Goal: Task Accomplishment & Management: Complete application form

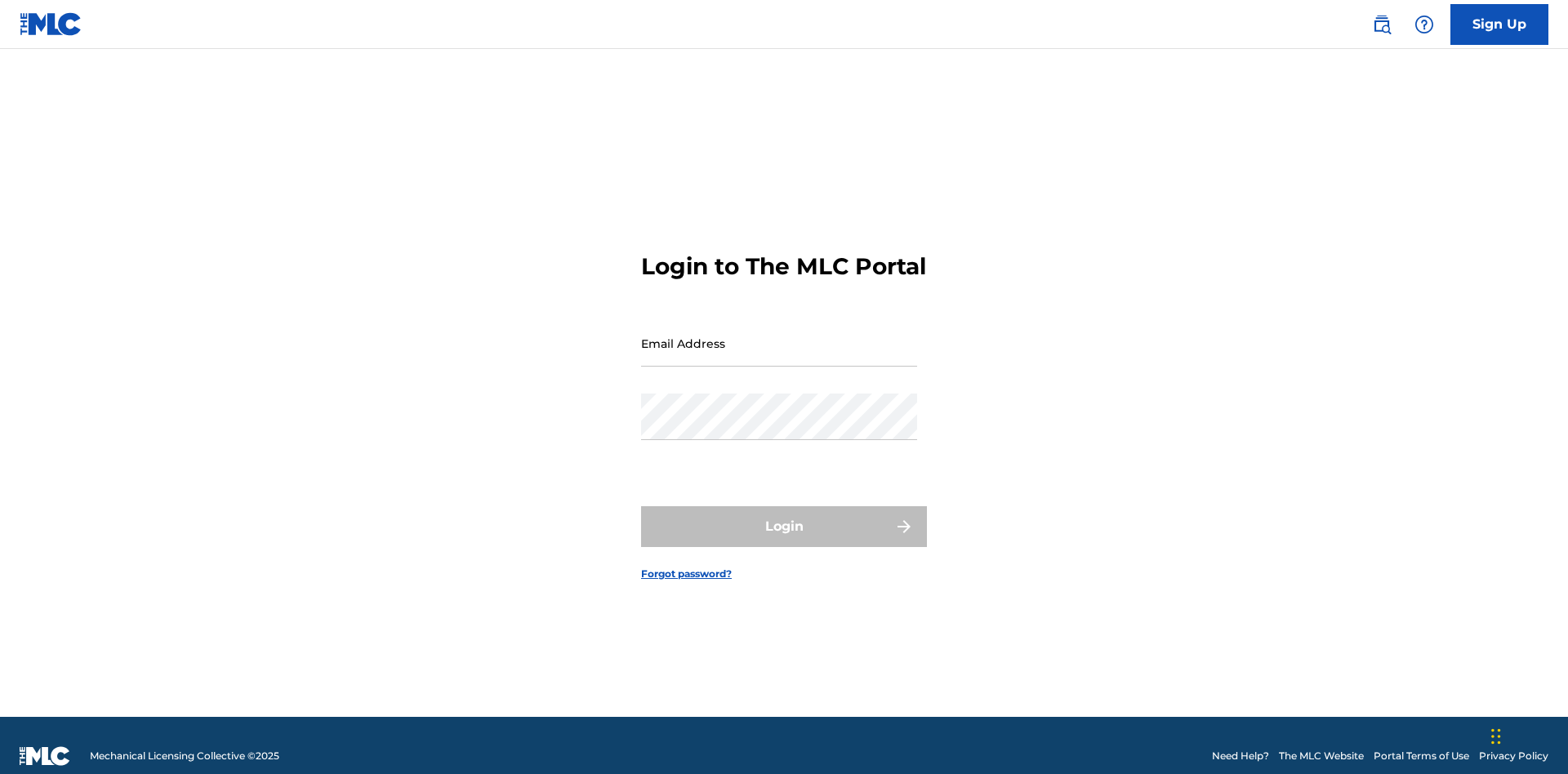
scroll to position [21, 0]
click at [779, 335] on input "Email Address" at bounding box center [779, 343] width 276 height 47
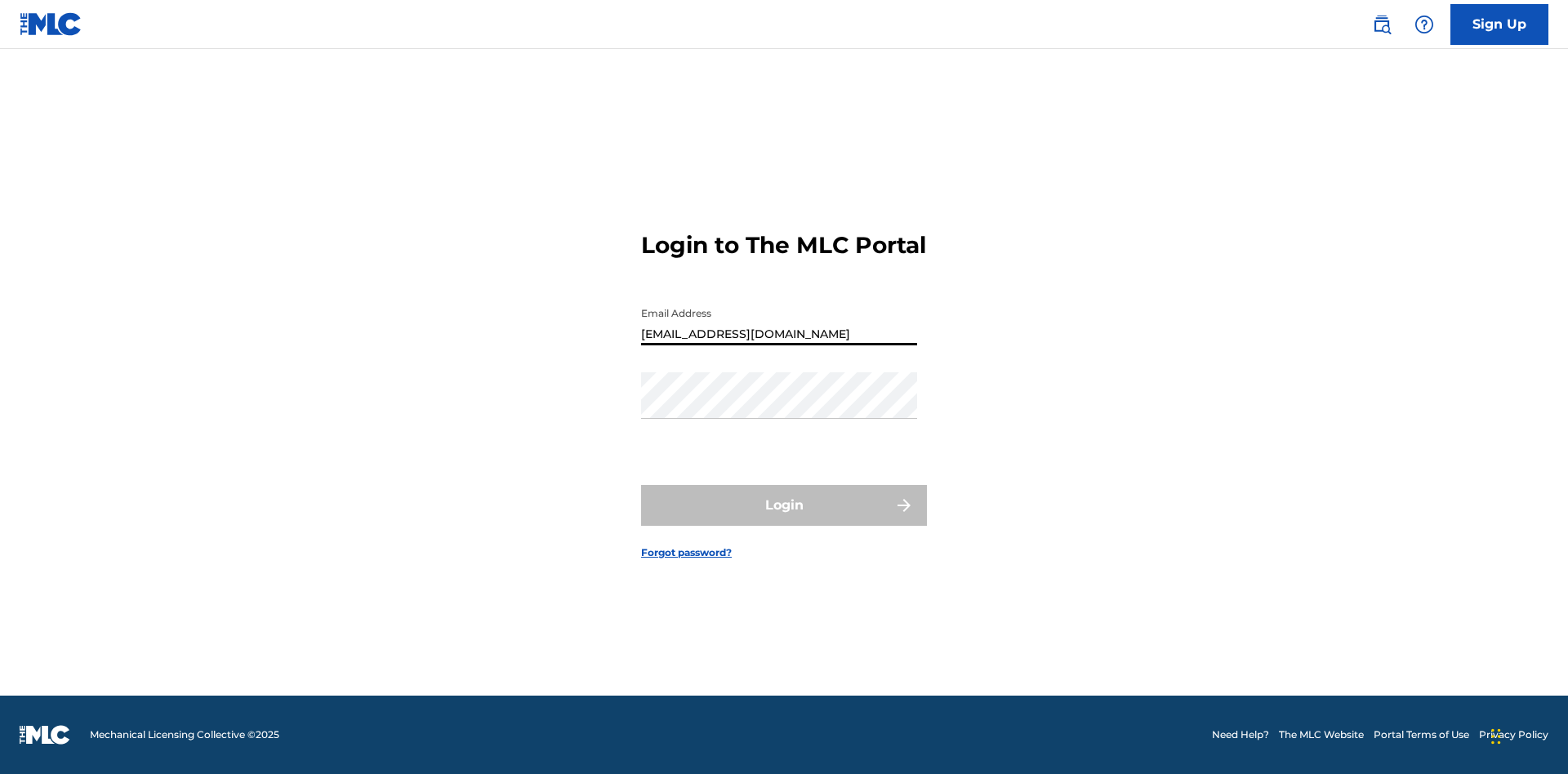
type input "Duke.McTesterson@gmail.com"
click at [784, 519] on button "Login" at bounding box center [783, 505] width 286 height 40
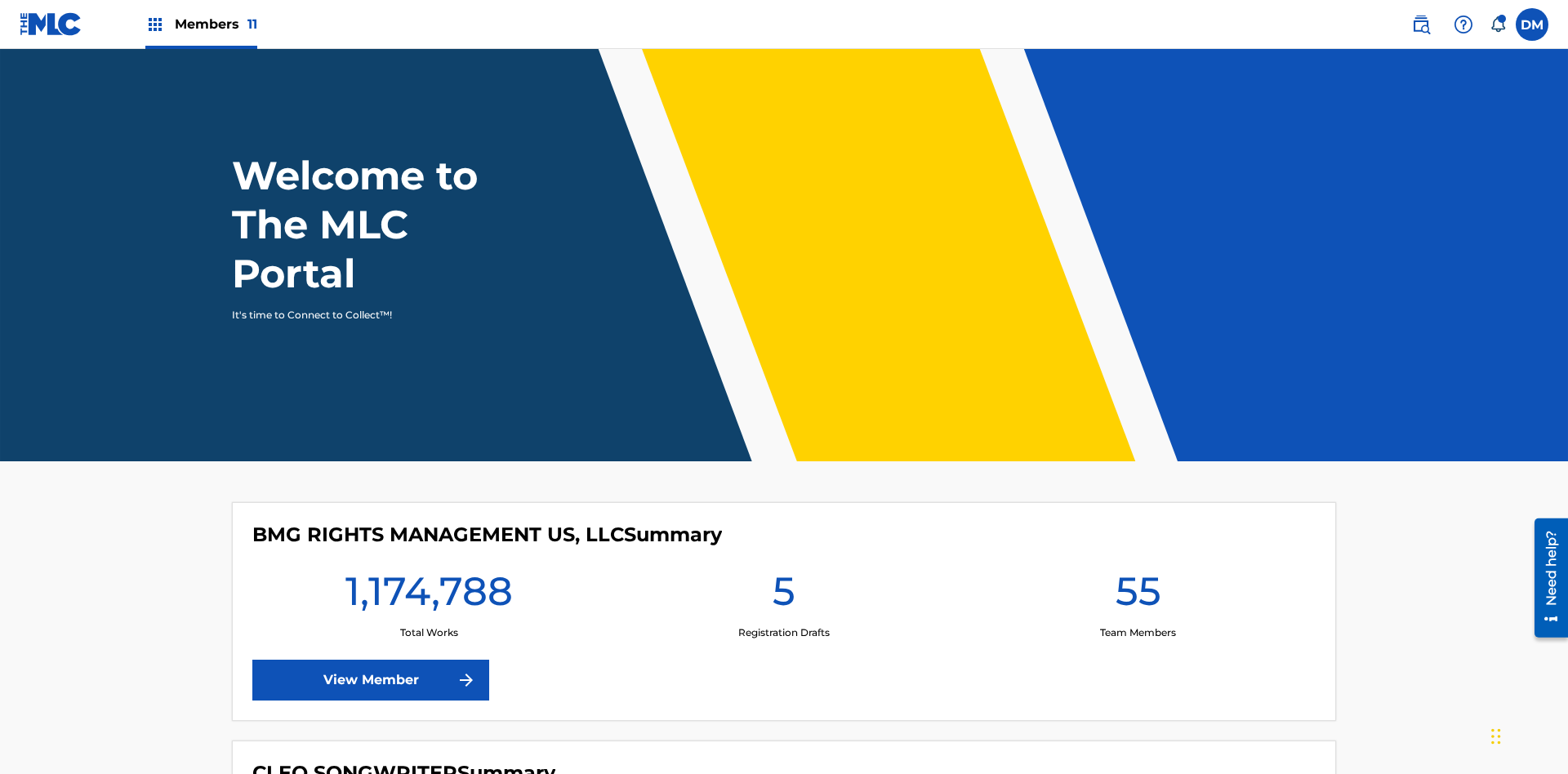
click at [201, 24] on span "Members 11" at bounding box center [216, 24] width 83 height 18
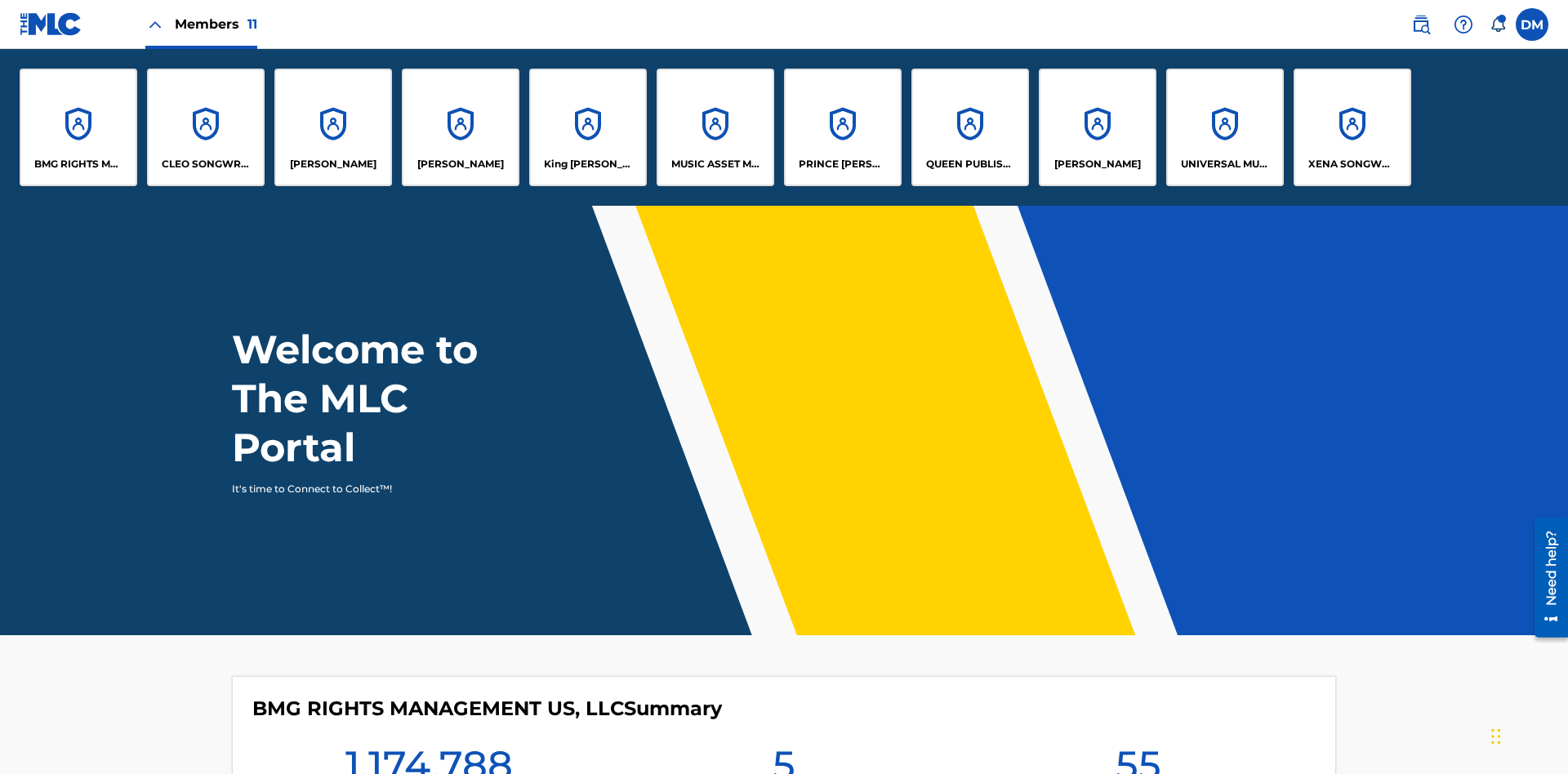
click at [1224, 164] on p "UNIVERSAL MUSIC PUB GROUP" at bounding box center [1225, 164] width 89 height 15
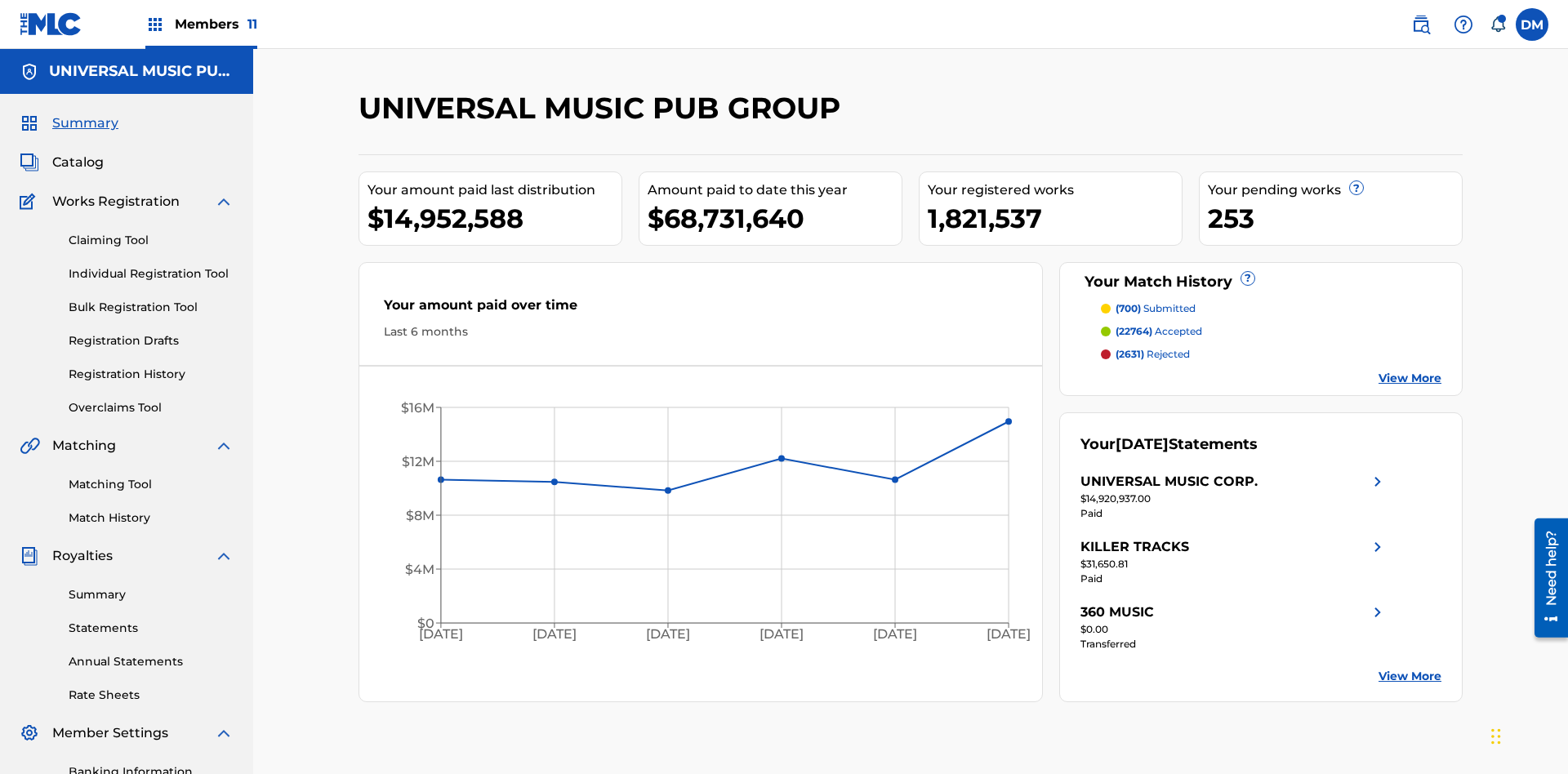
click at [151, 266] on link "Individual Registration Tool" at bounding box center [150, 274] width 165 height 17
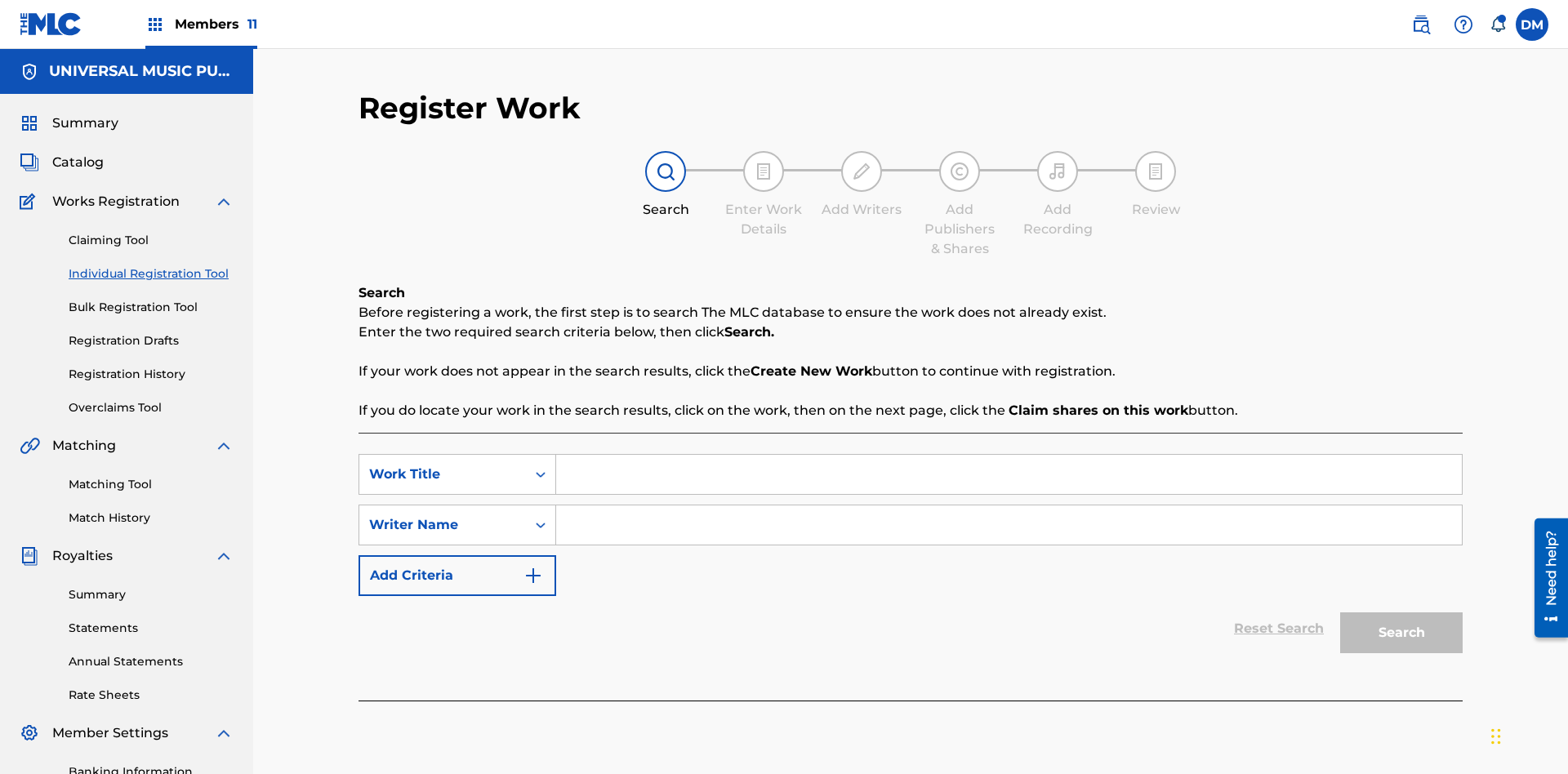
click at [1008, 455] on input "Search Form" at bounding box center [1008, 474] width 905 height 40
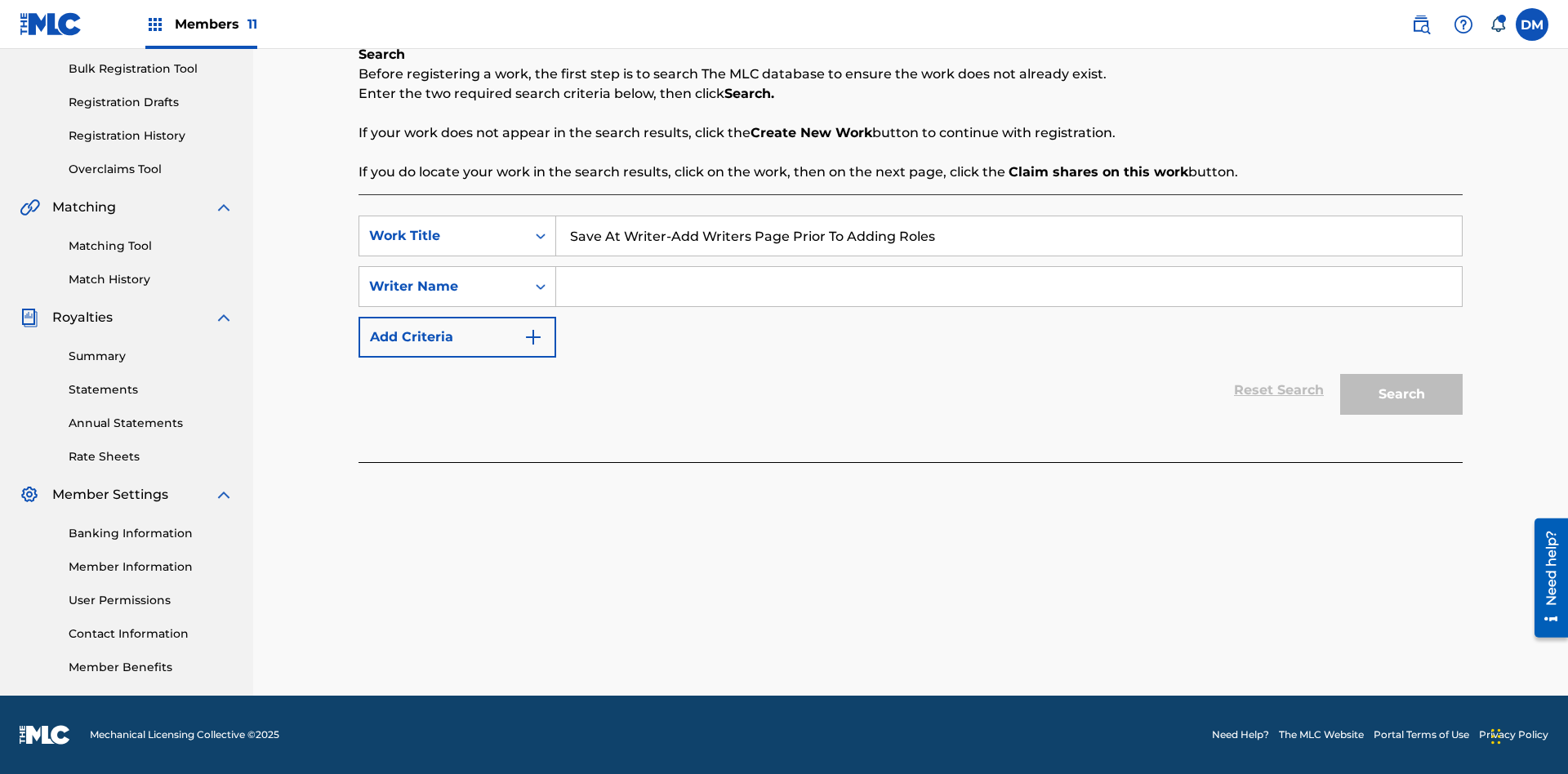
type input "Save At Writer-Add Writers Page Prior To Adding Roles"
click at [1008, 287] on input "Search Form" at bounding box center [1008, 286] width 905 height 40
type input "QWERTYUIOP"
click at [1401, 394] on button "Search" at bounding box center [1401, 394] width 122 height 40
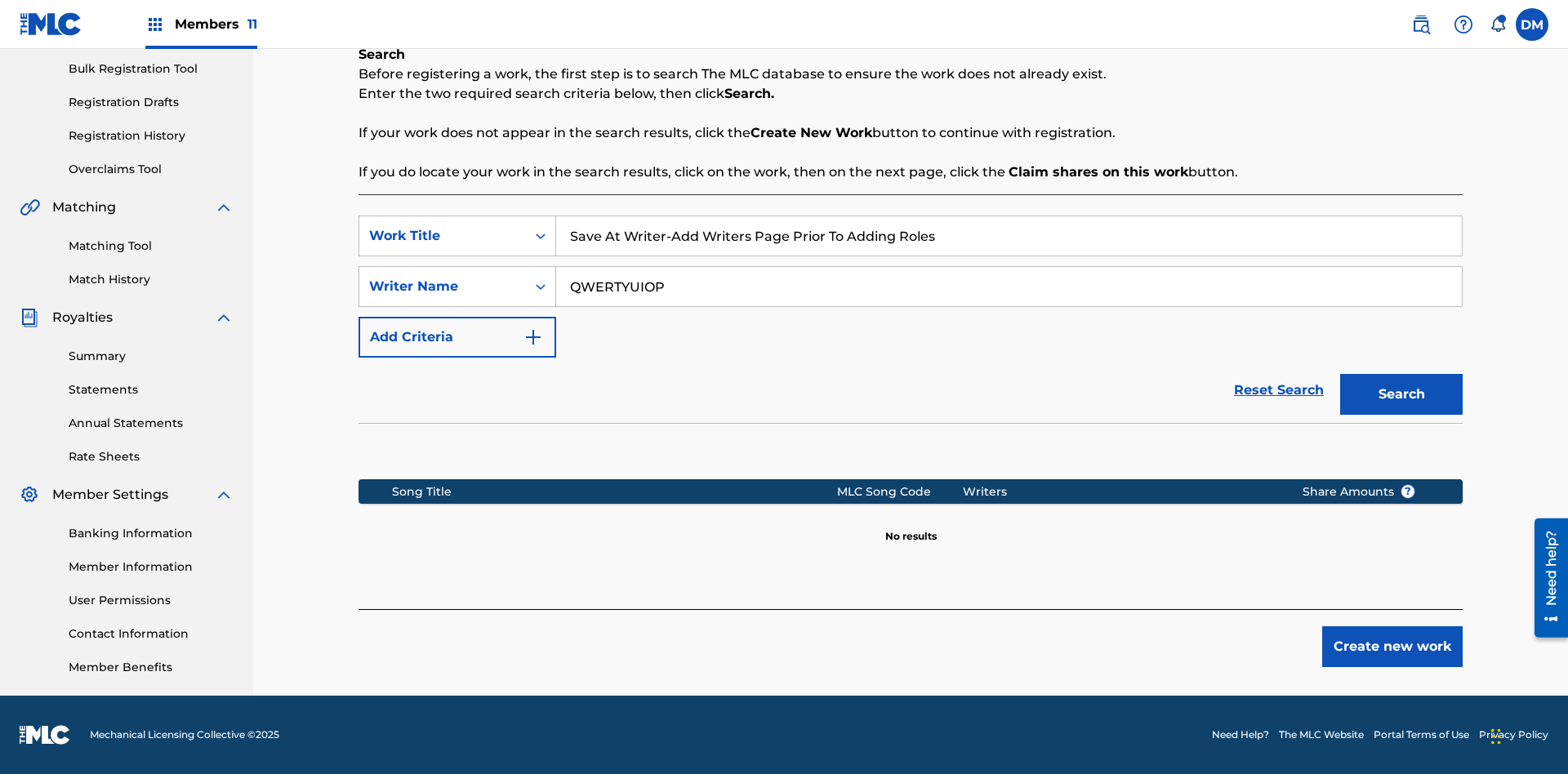
click at [1392, 646] on button "Create new work" at bounding box center [1392, 646] width 141 height 40
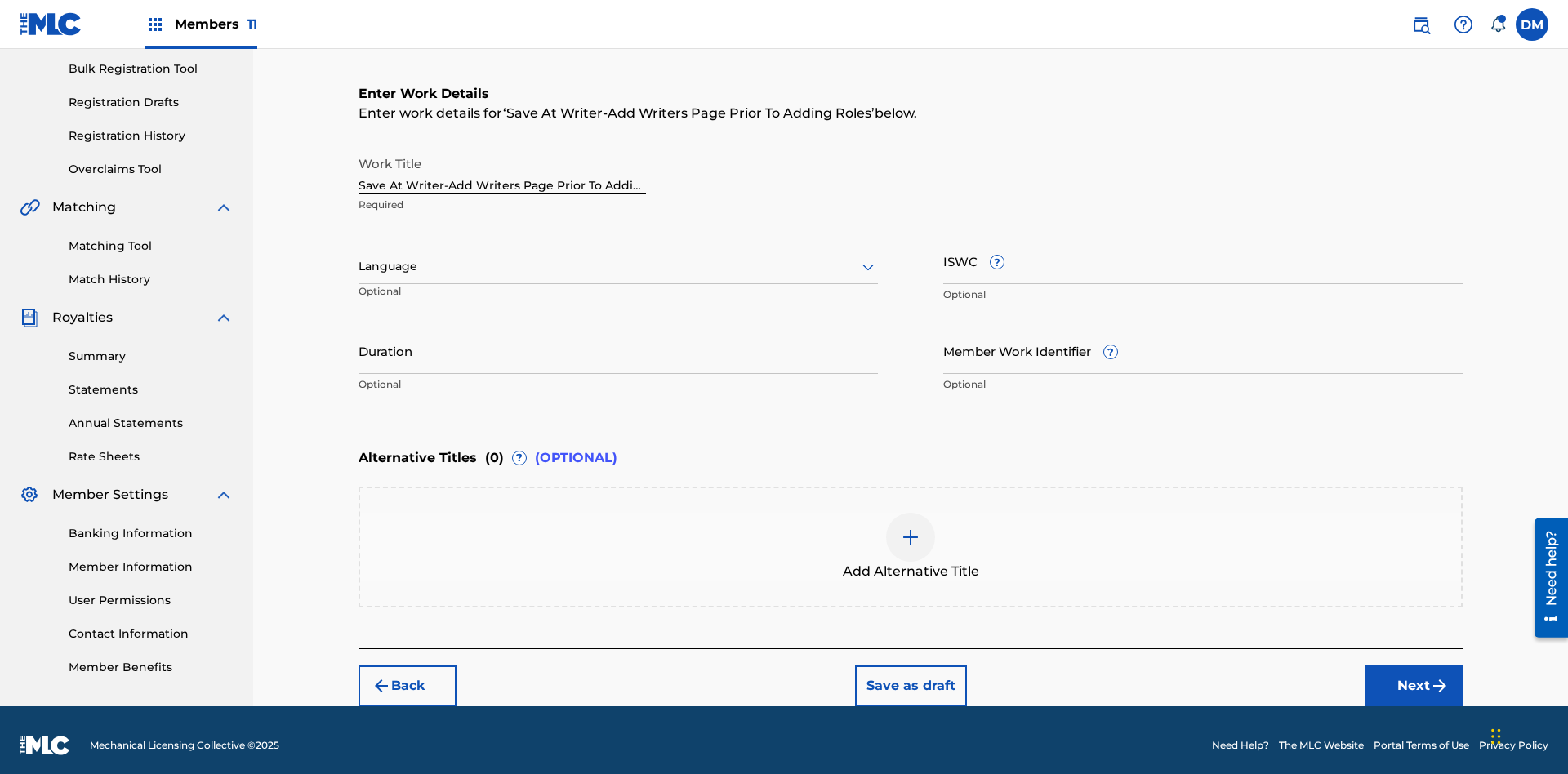
click at [618, 340] on input "Duration" at bounding box center [618, 350] width 519 height 47
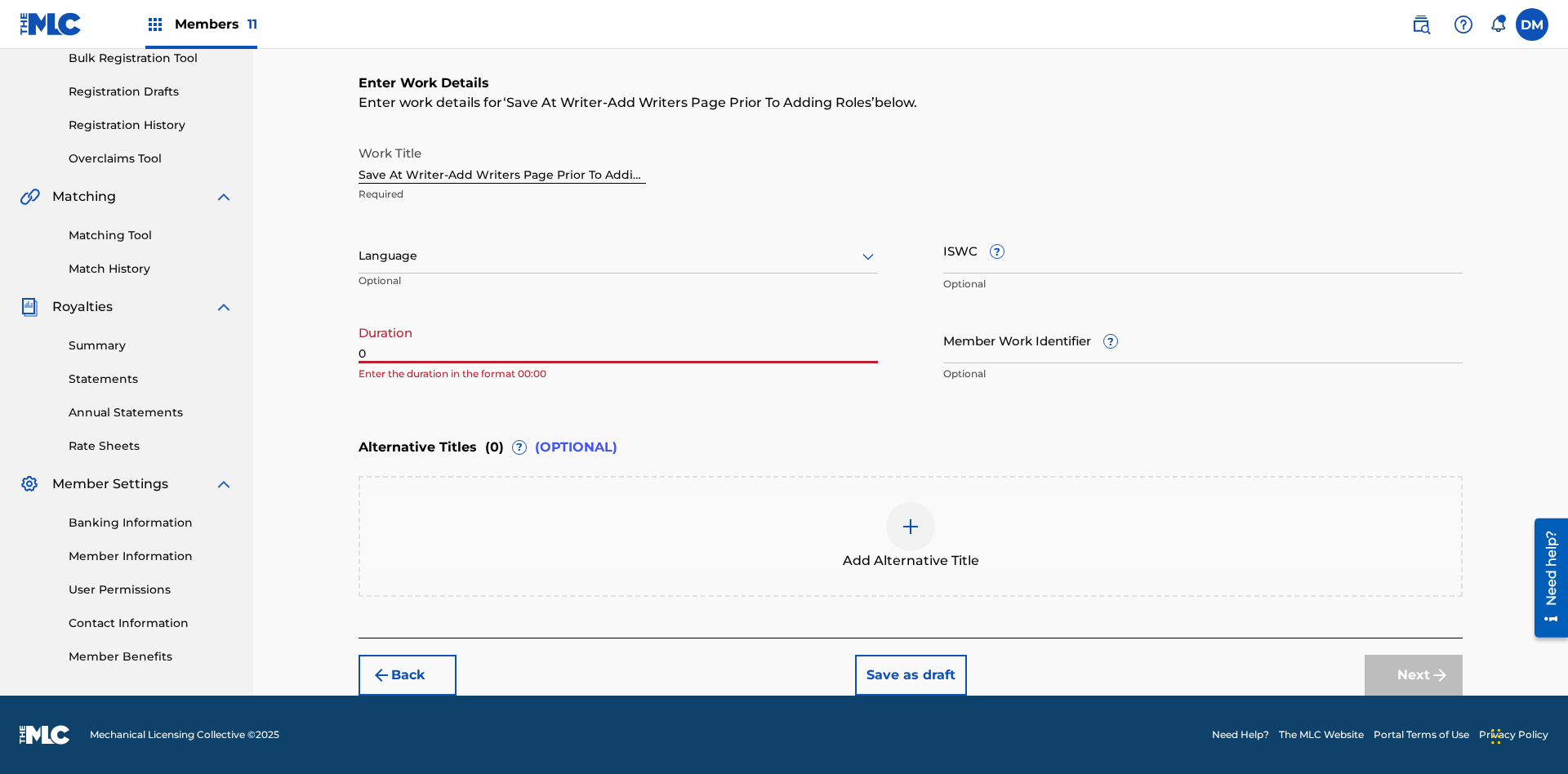
click at [618, 340] on input "0" at bounding box center [618, 340] width 519 height 47
type input "00:00"
click at [868, 256] on icon at bounding box center [868, 256] width 19 height 19
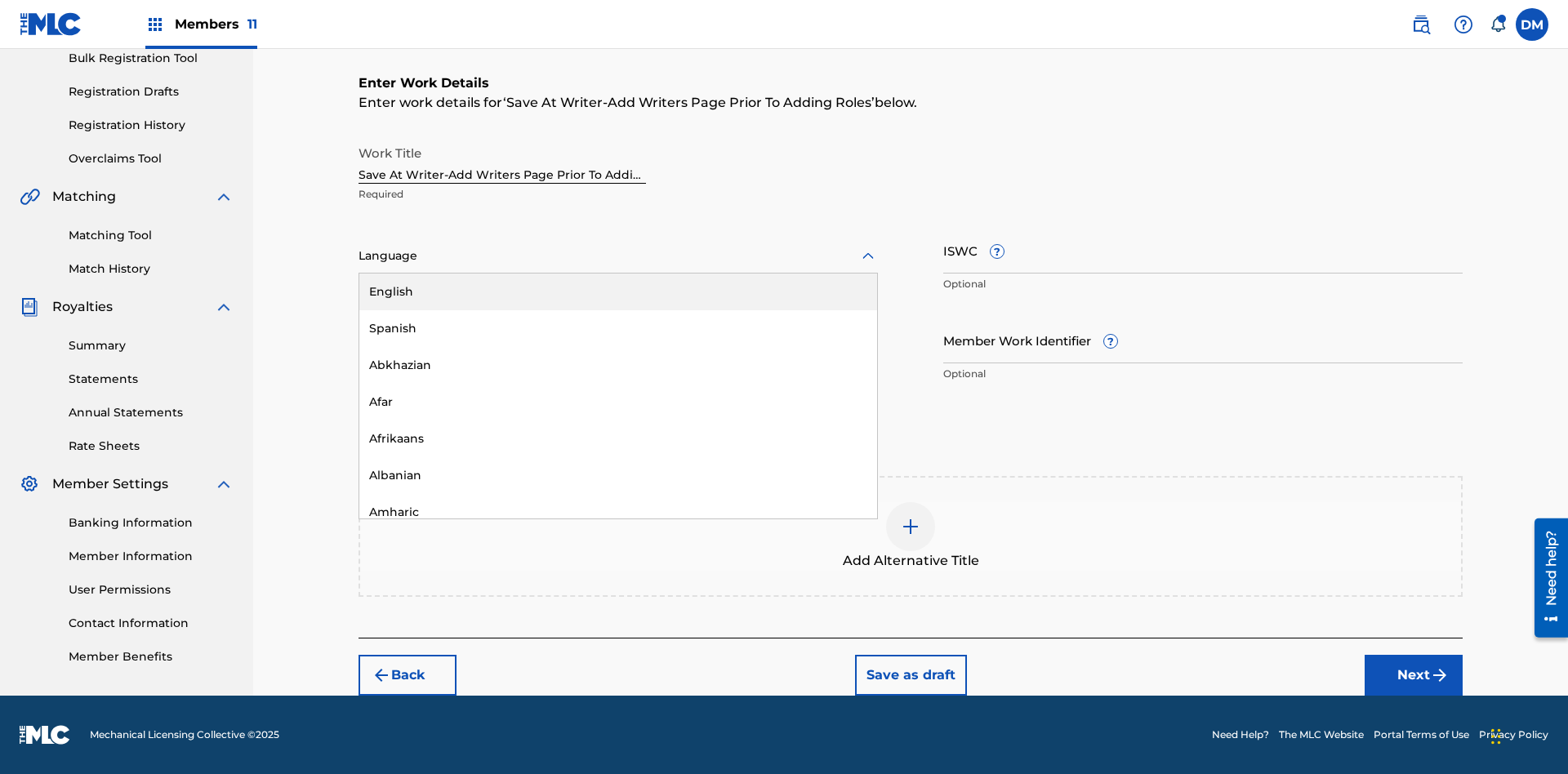
click at [618, 402] on div "Afar" at bounding box center [618, 402] width 517 height 37
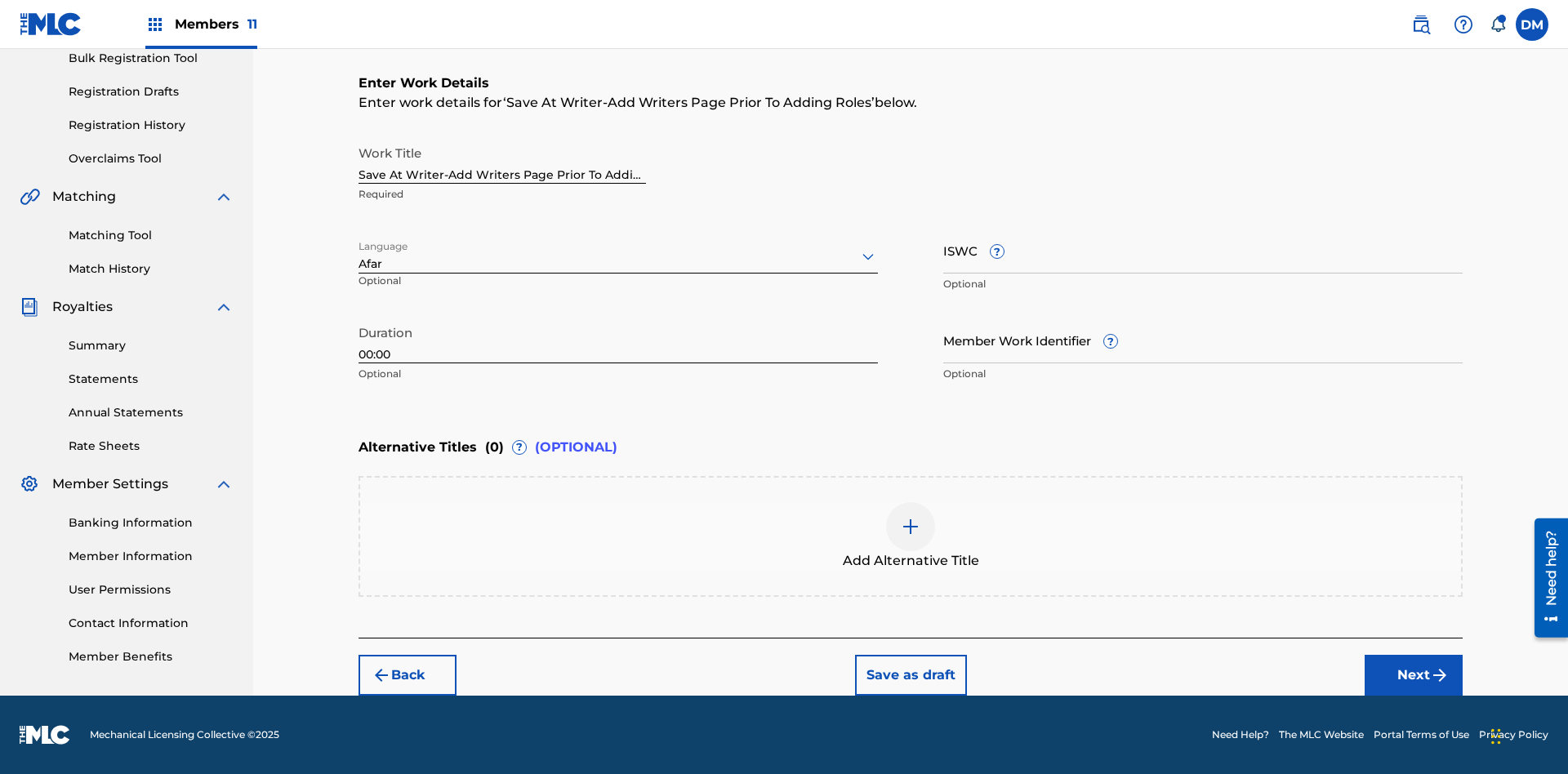
click at [1203, 340] on input "Member Work Identifier ?" at bounding box center [1203, 340] width 519 height 47
type input "2025.08.18.04"
click at [1203, 250] on input "ISWC ?" at bounding box center [1203, 250] width 519 height 47
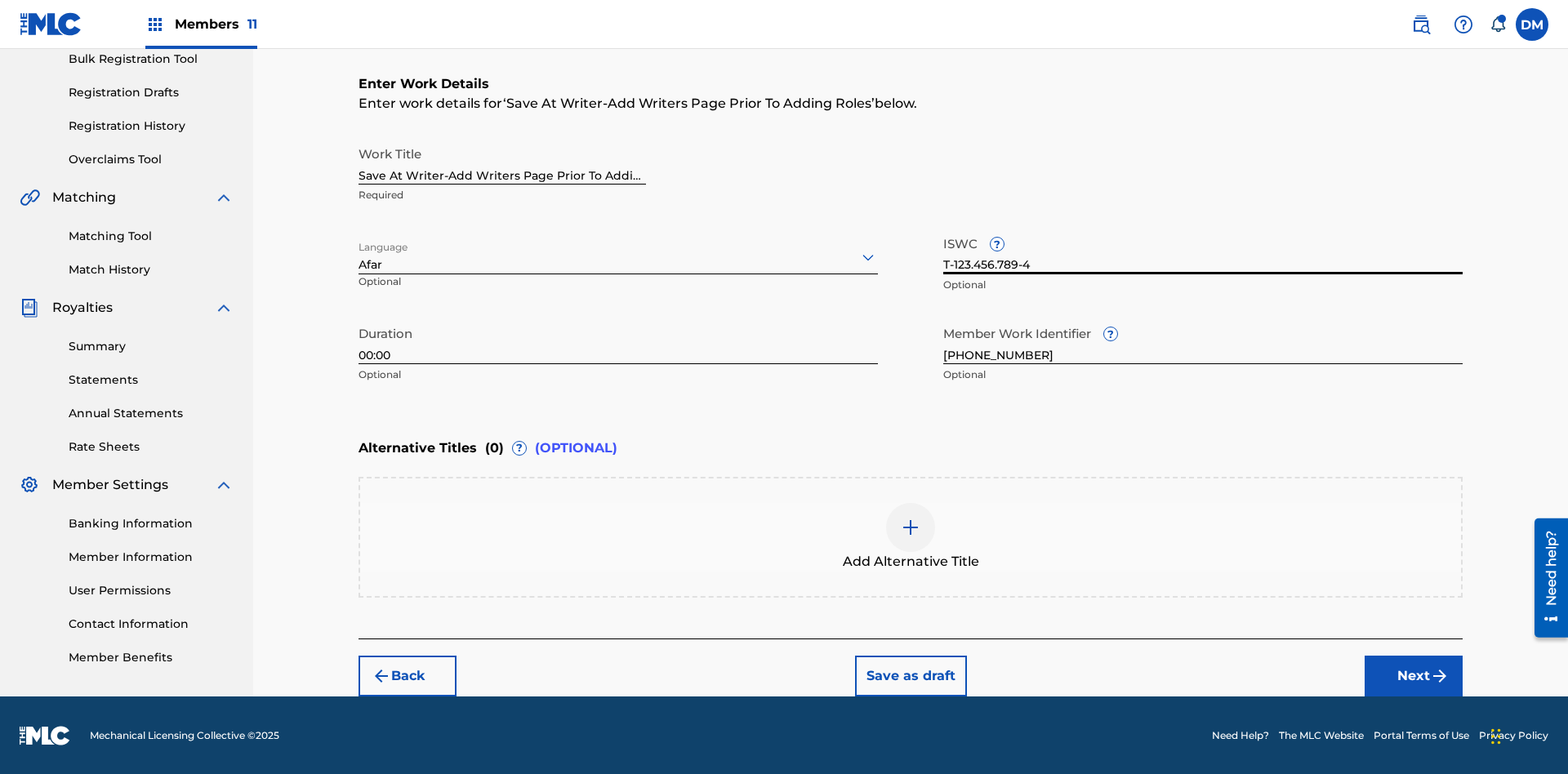
type input "T-123.456.789-4"
click at [911, 536] on img at bounding box center [911, 527] width 19 height 19
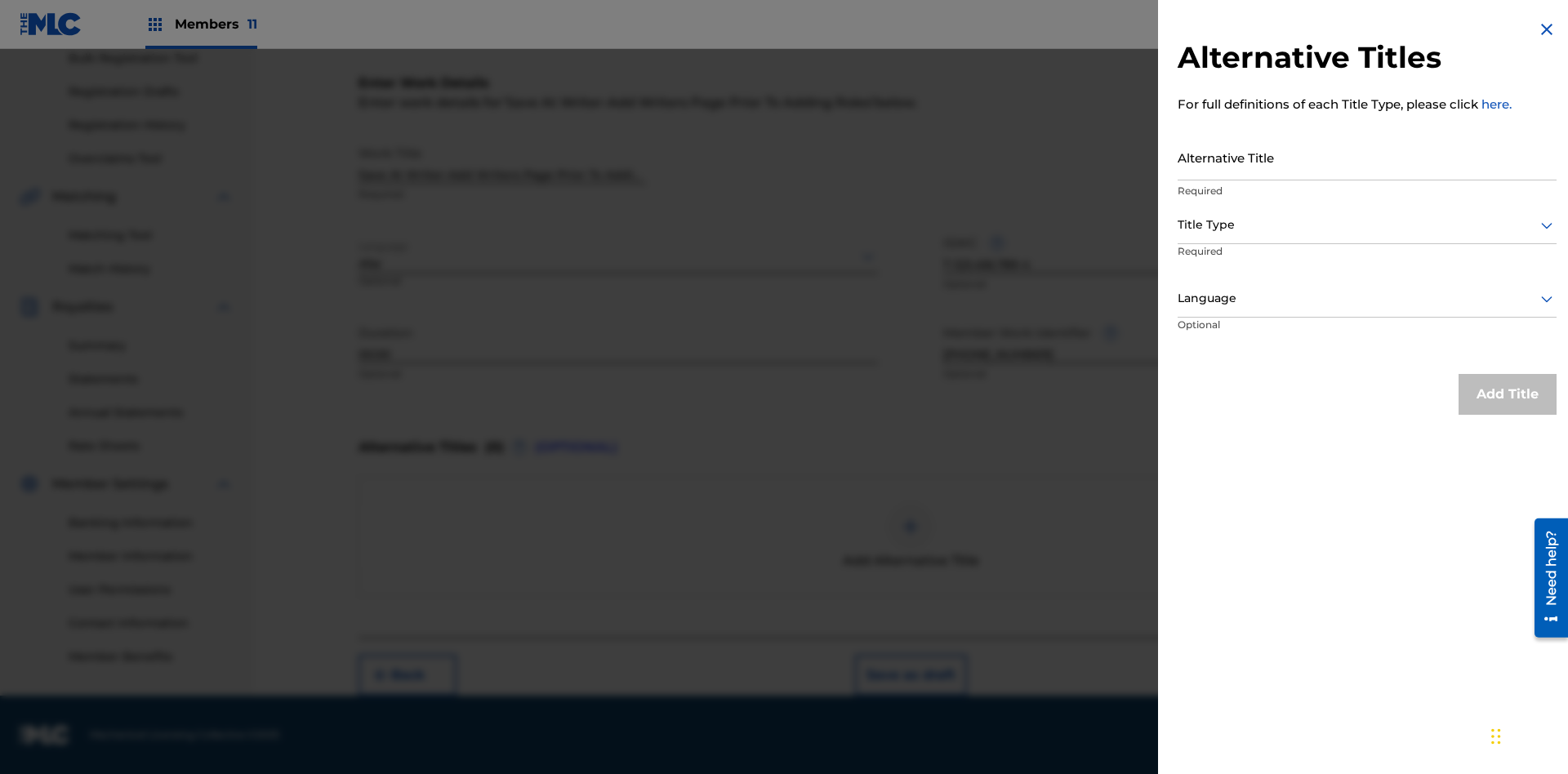
click at [1367, 157] on input "Alternative Title" at bounding box center [1367, 157] width 379 height 47
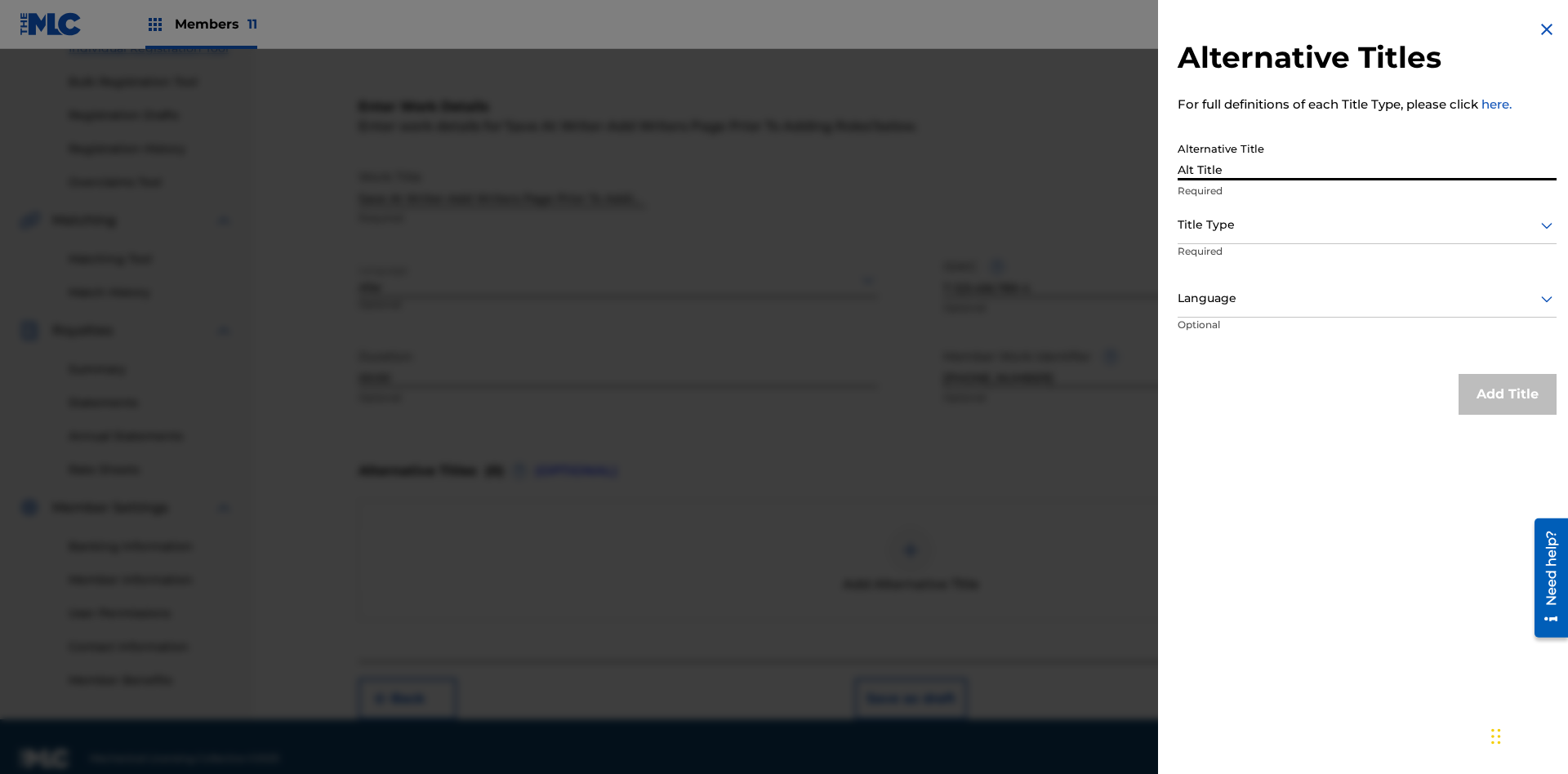
type input "Alt Title"
click at [1367, 224] on div at bounding box center [1367, 224] width 379 height 20
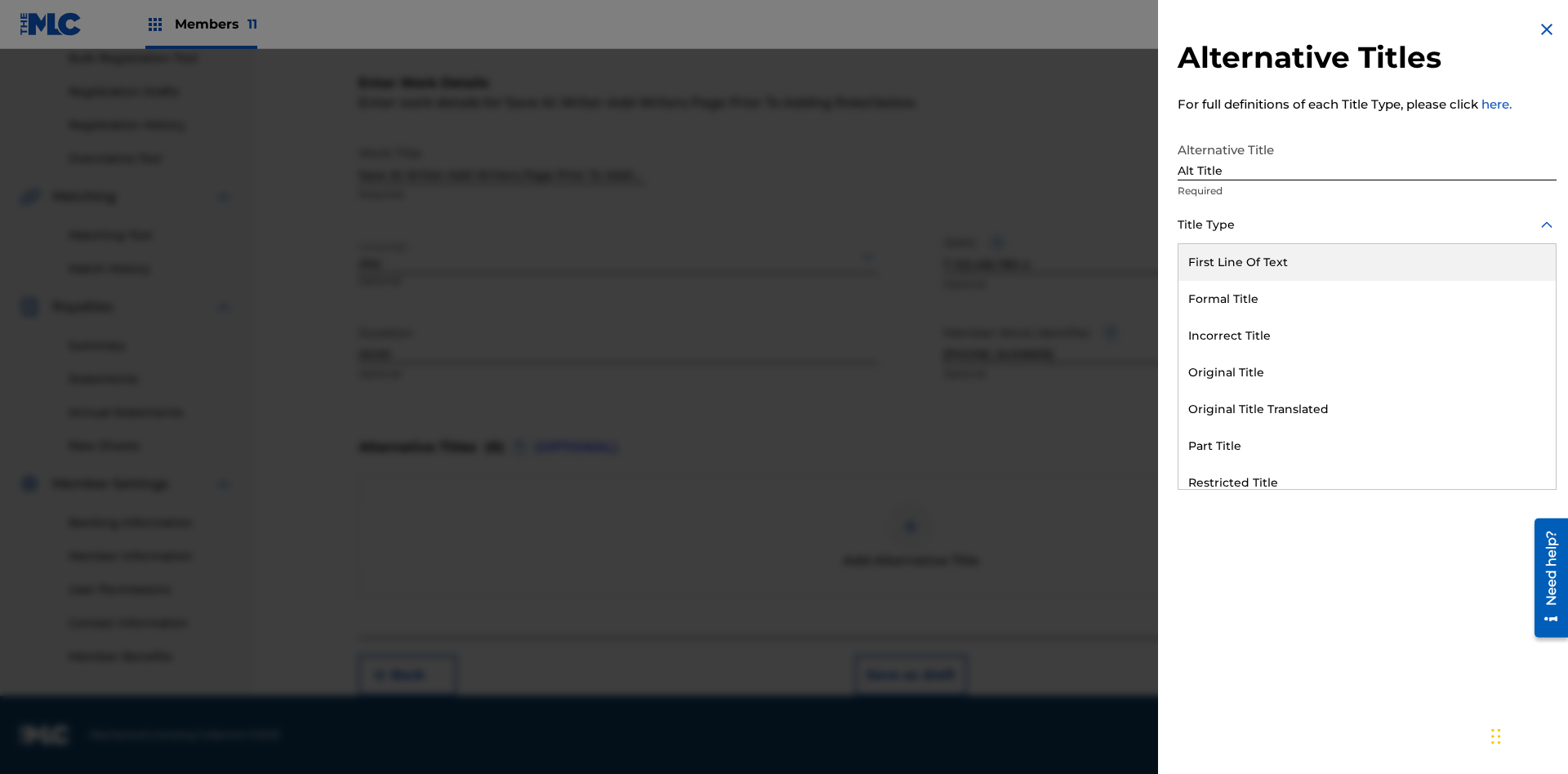
click at [1367, 372] on div "Original Title" at bounding box center [1367, 373] width 377 height 37
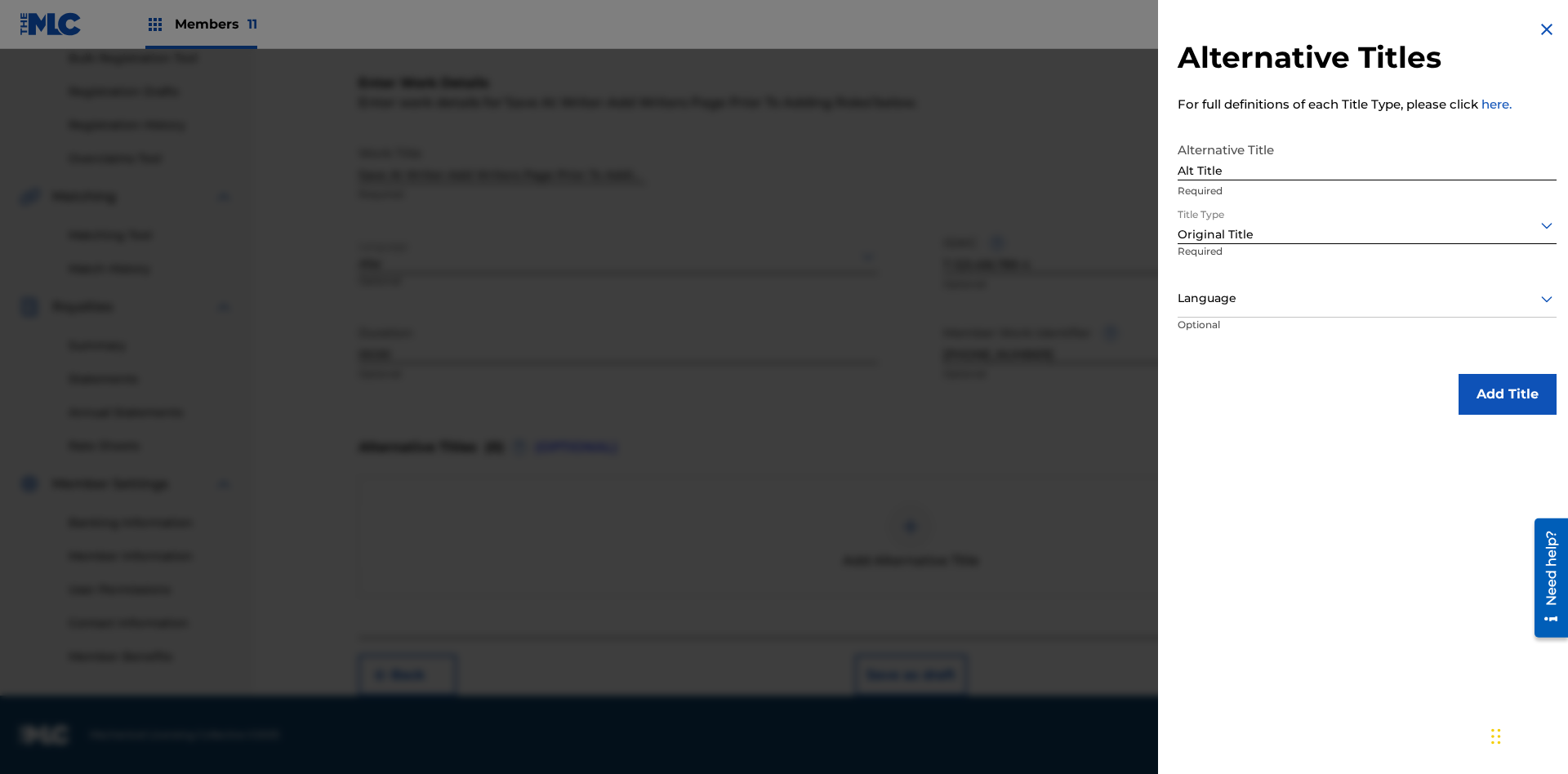
click at [1367, 298] on div at bounding box center [1367, 298] width 379 height 20
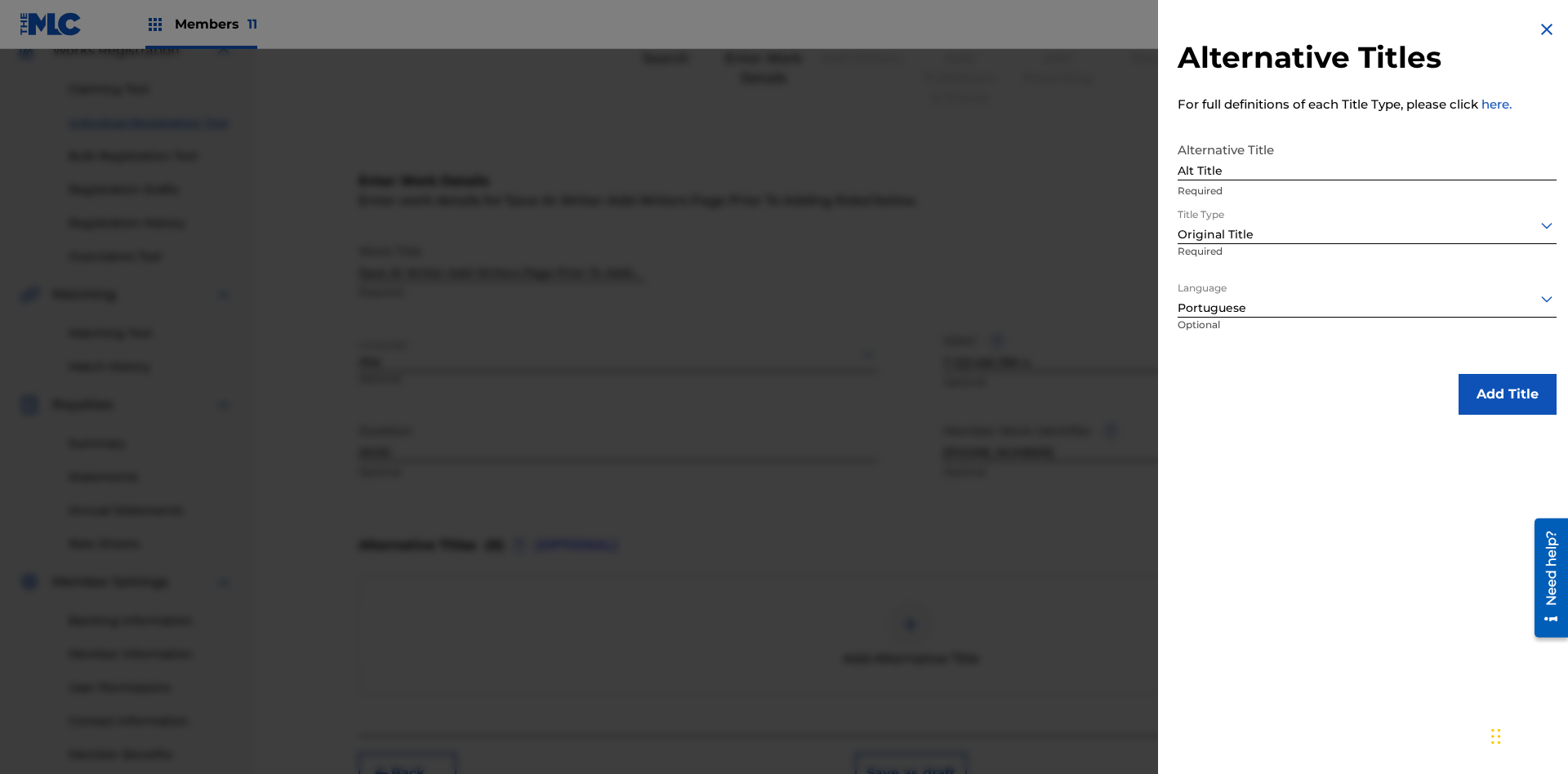
click at [1507, 393] on button "Add Title" at bounding box center [1506, 394] width 98 height 40
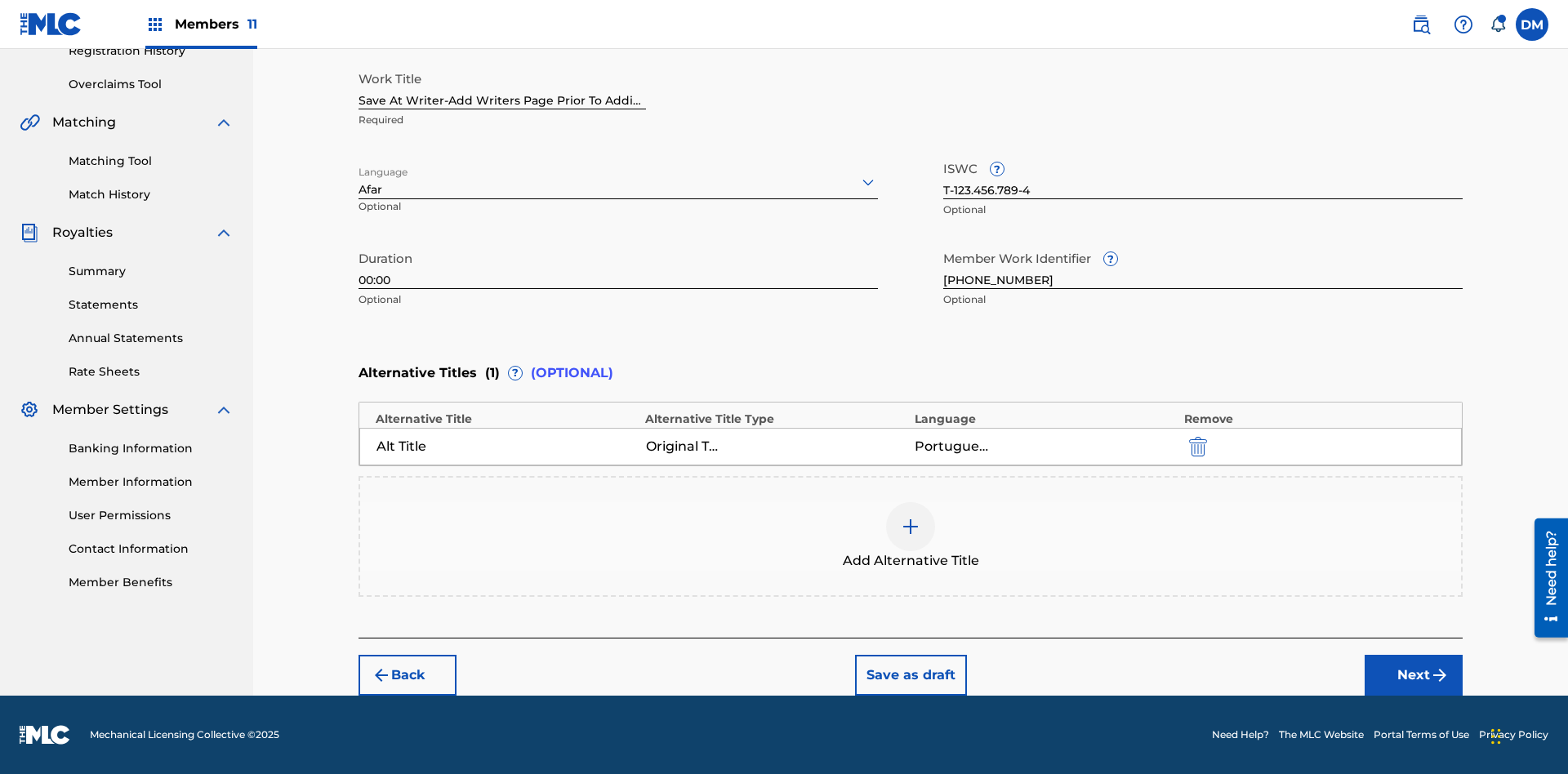
click at [1413, 675] on button "Next" at bounding box center [1413, 675] width 98 height 40
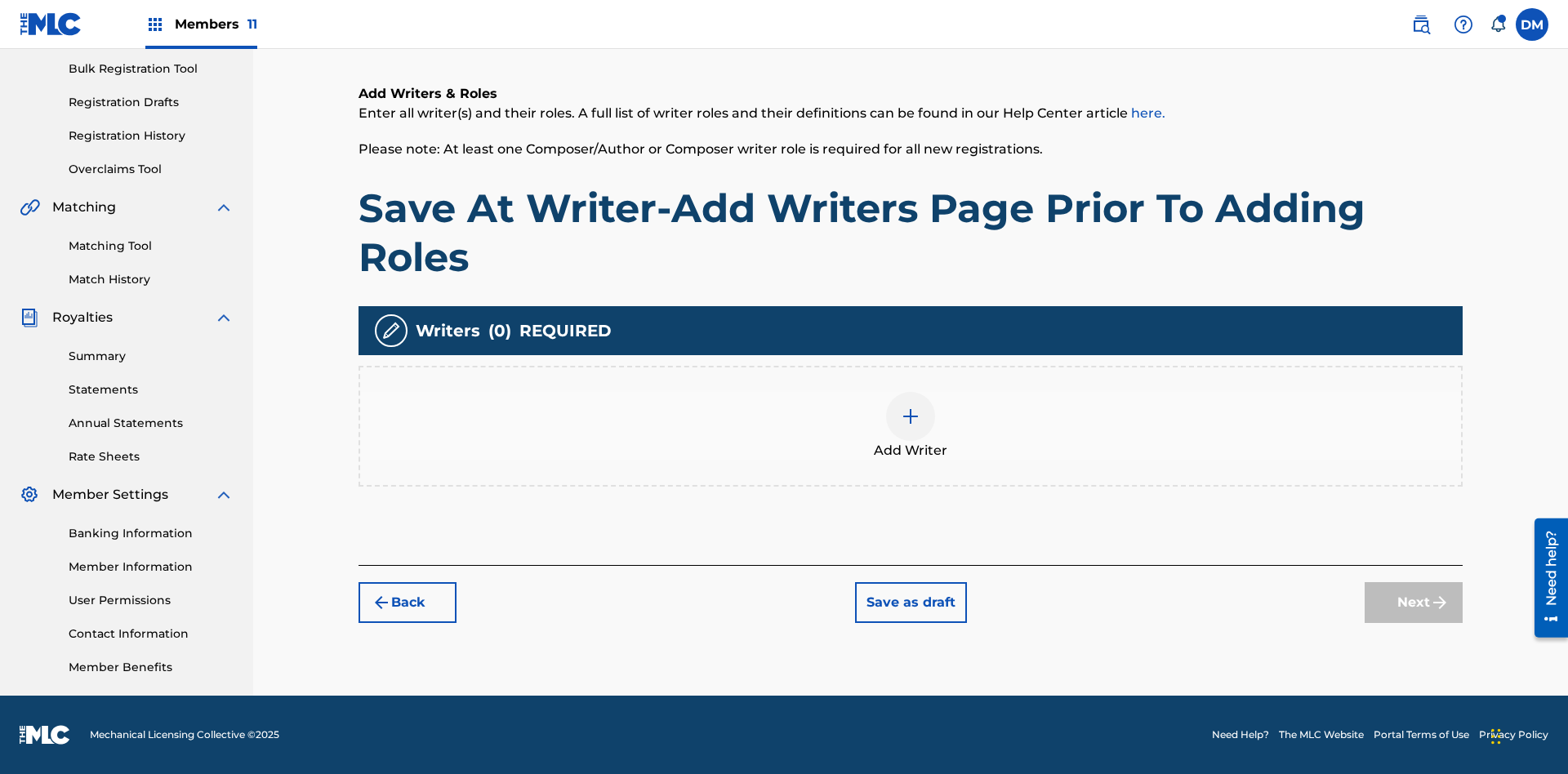
scroll to position [238, 0]
click at [911, 425] on img at bounding box center [911, 416] width 19 height 19
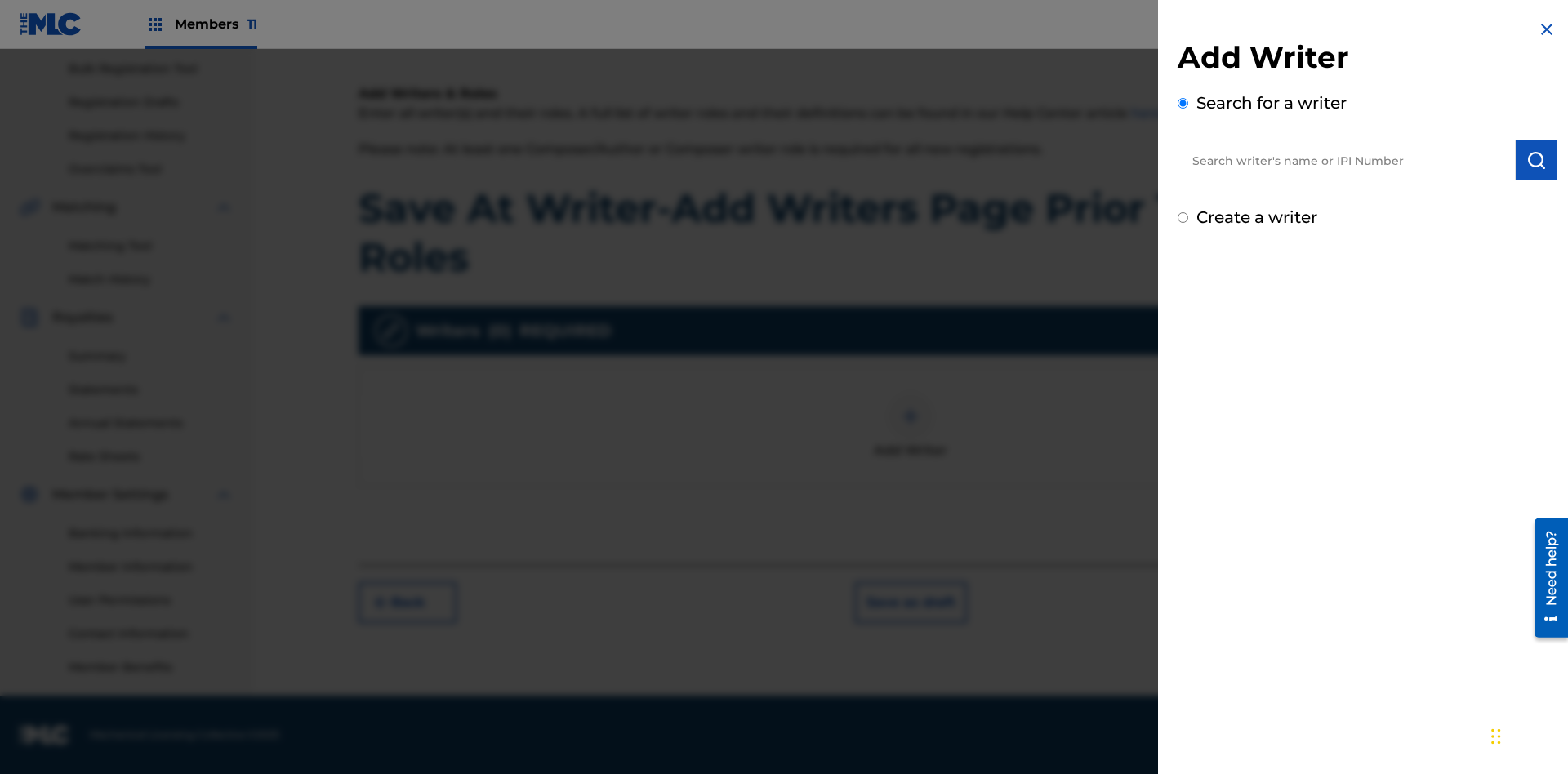
click at [1346, 160] on input "text" at bounding box center [1346, 160] width 338 height 40
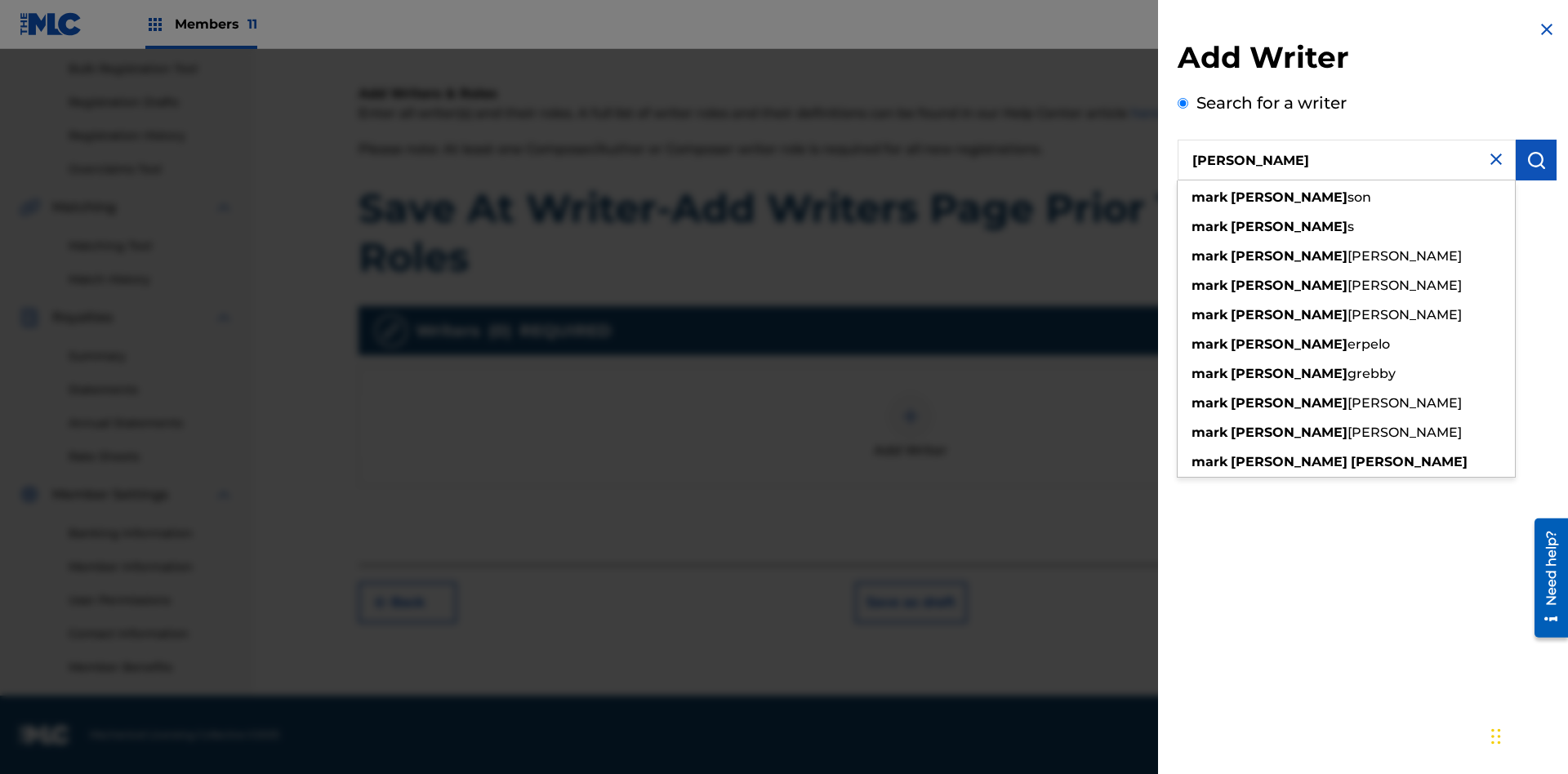
type input "MARK STEVEN BERKOWITZ"
click at [1535, 160] on img "submit" at bounding box center [1535, 160] width 19 height 19
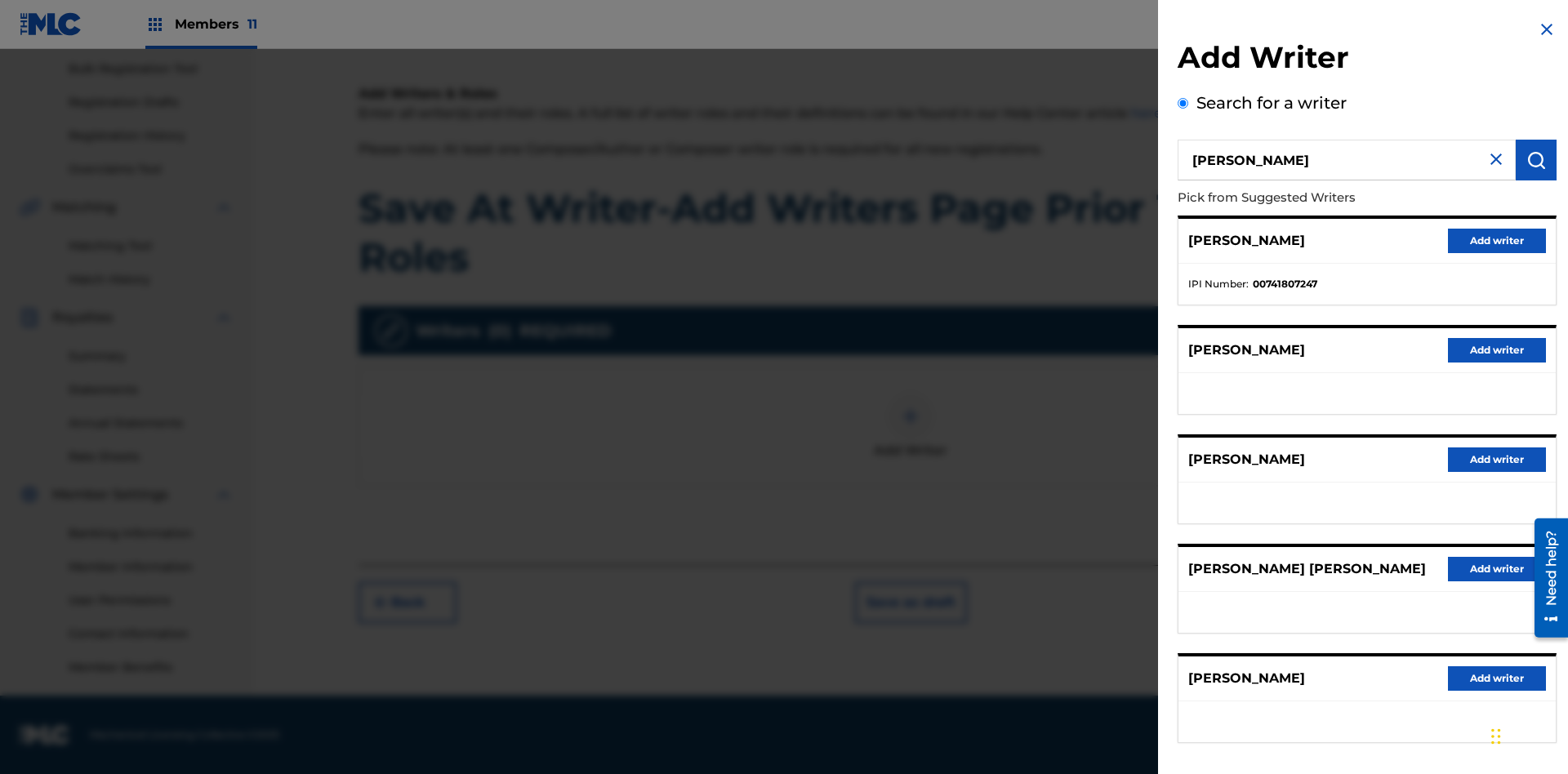
click at [1497, 240] on button "Add writer" at bounding box center [1496, 241] width 98 height 25
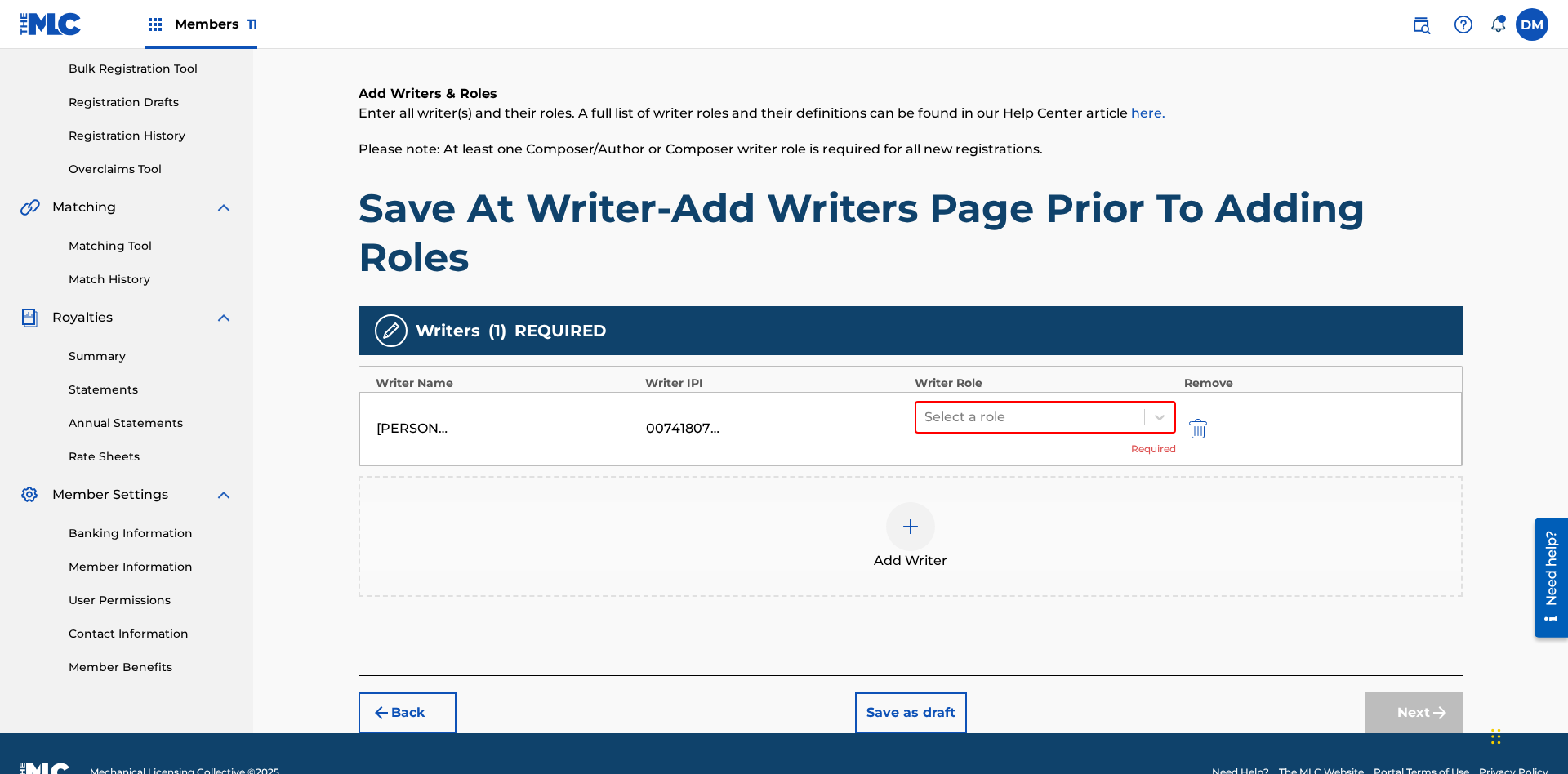
click at [910, 692] on button "Save as draft" at bounding box center [911, 712] width 112 height 40
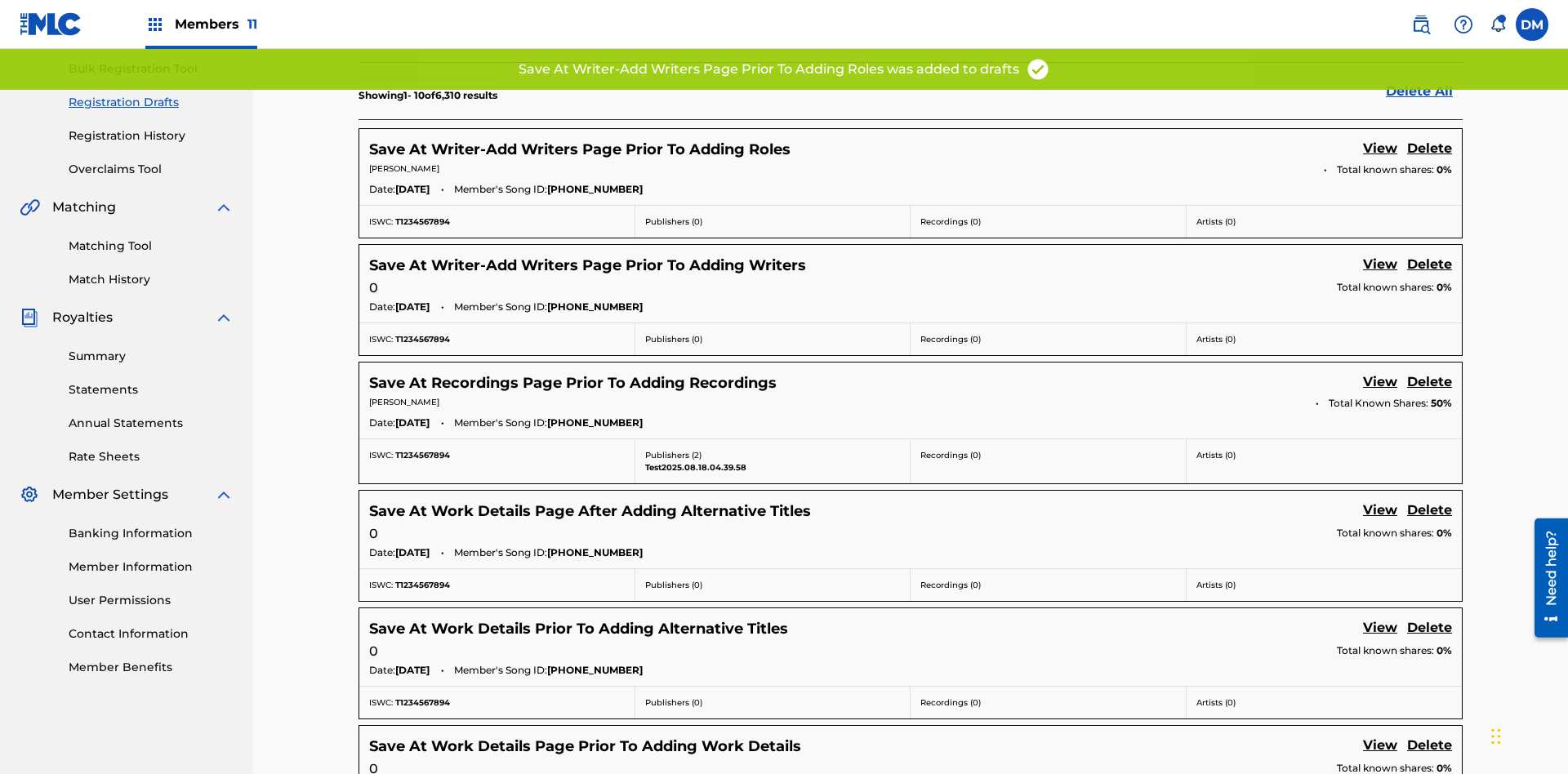
click at [1380, 139] on link "View" at bounding box center [1380, 150] width 34 height 22
